Goal: Task Accomplishment & Management: Manage account settings

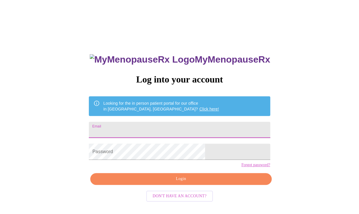
click at [161, 127] on input "Email" at bounding box center [179, 130] width 181 height 16
type input "[EMAIL_ADDRESS][DOMAIN_NAME]"
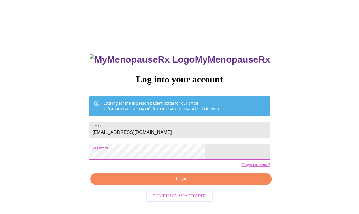
click at [173, 183] on span "Login" at bounding box center [181, 179] width 168 height 7
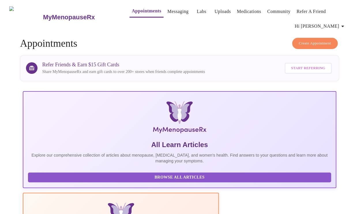
click at [343, 23] on icon "button" at bounding box center [342, 26] width 7 height 7
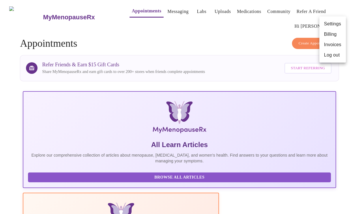
click at [242, 31] on div at bounding box center [181, 107] width 363 height 214
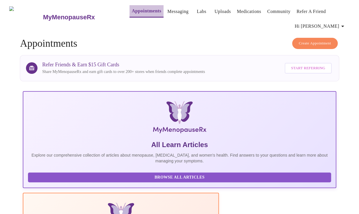
click at [140, 10] on link "Appointments" at bounding box center [146, 11] width 29 height 8
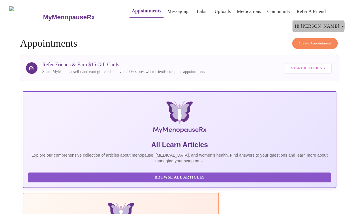
click at [341, 23] on span "Hi [PERSON_NAME]" at bounding box center [320, 26] width 51 height 8
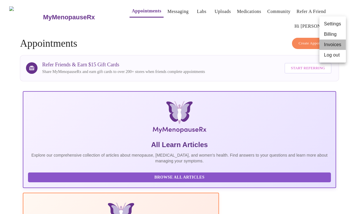
click at [329, 42] on li "Invoices" at bounding box center [333, 45] width 27 height 10
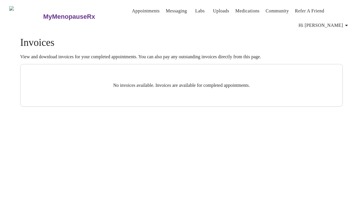
click at [348, 23] on icon "button" at bounding box center [346, 25] width 7 height 7
click at [338, 32] on li "Billing" at bounding box center [337, 33] width 27 height 10
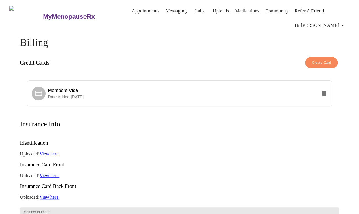
click at [148, 7] on button "Appointments" at bounding box center [146, 11] width 32 height 12
click at [132, 9] on link "Appointments" at bounding box center [146, 11] width 28 height 8
